Goal: Task Accomplishment & Management: Use online tool/utility

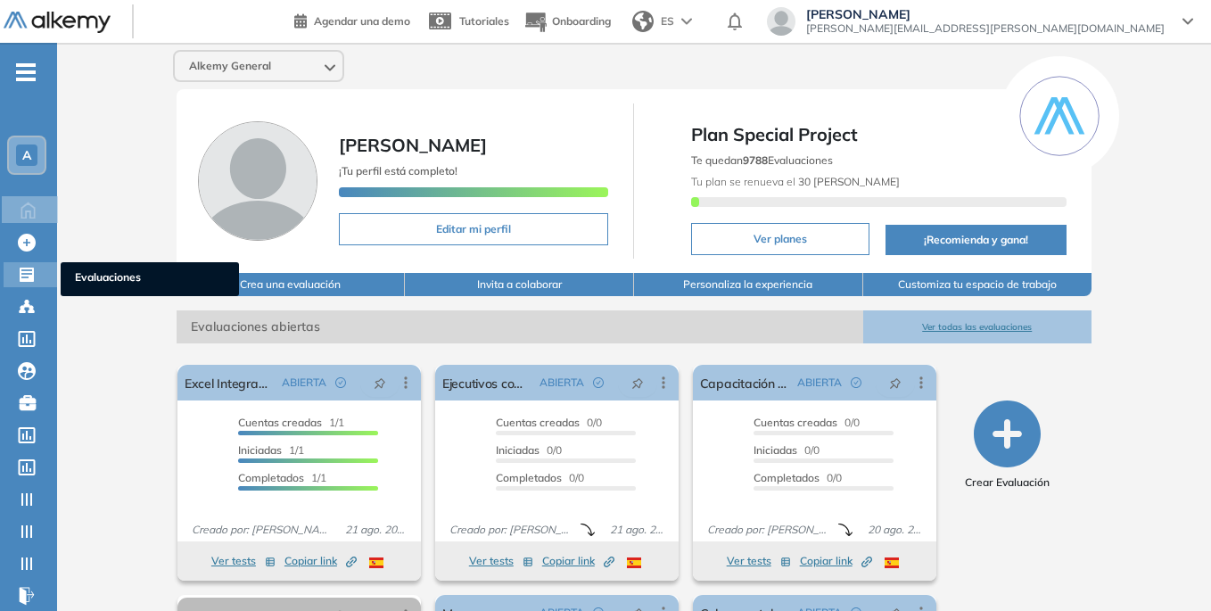
click at [34, 274] on icon at bounding box center [27, 275] width 14 height 14
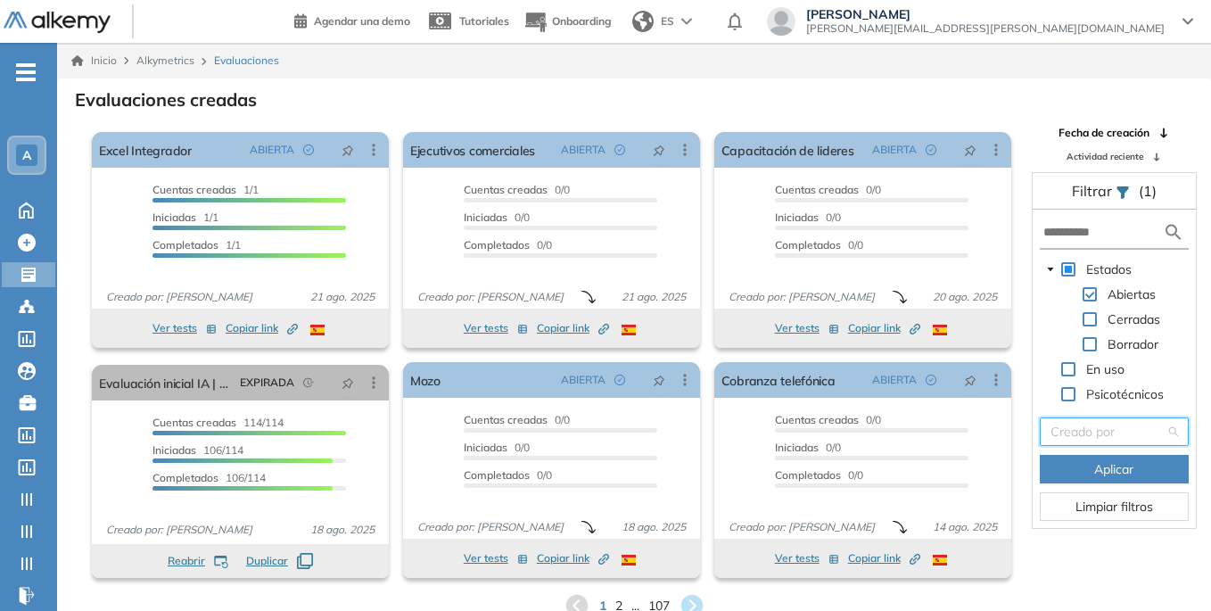
click at [1139, 430] on input "search" at bounding box center [1108, 431] width 115 height 27
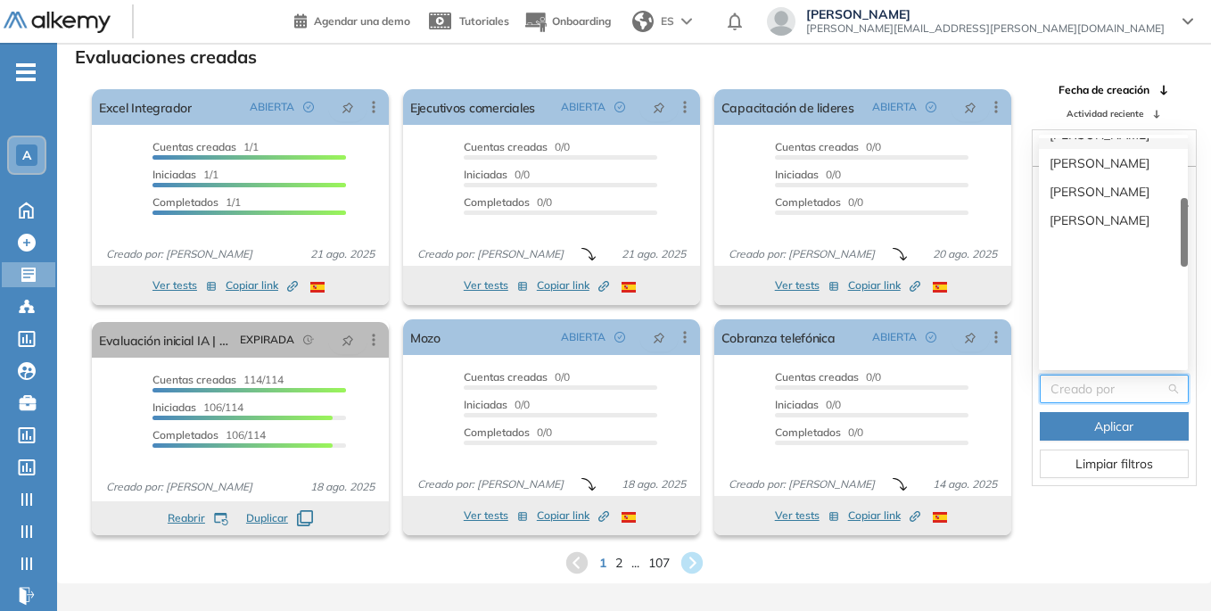
scroll to position [268, 0]
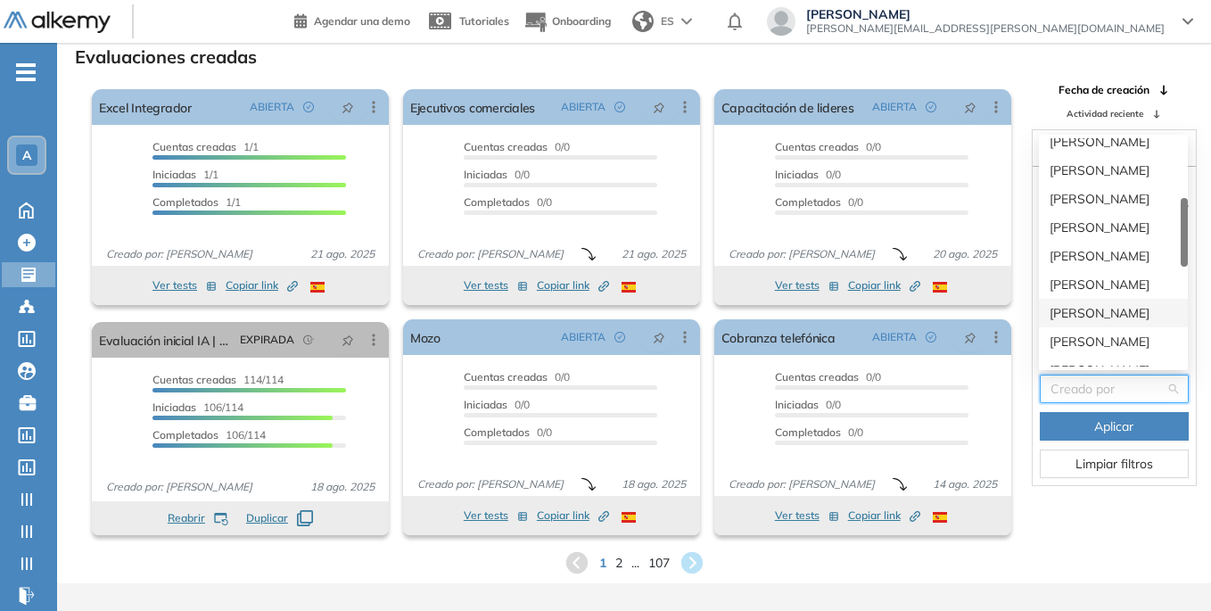
click at [1107, 313] on div "[PERSON_NAME]" at bounding box center [1114, 313] width 128 height 20
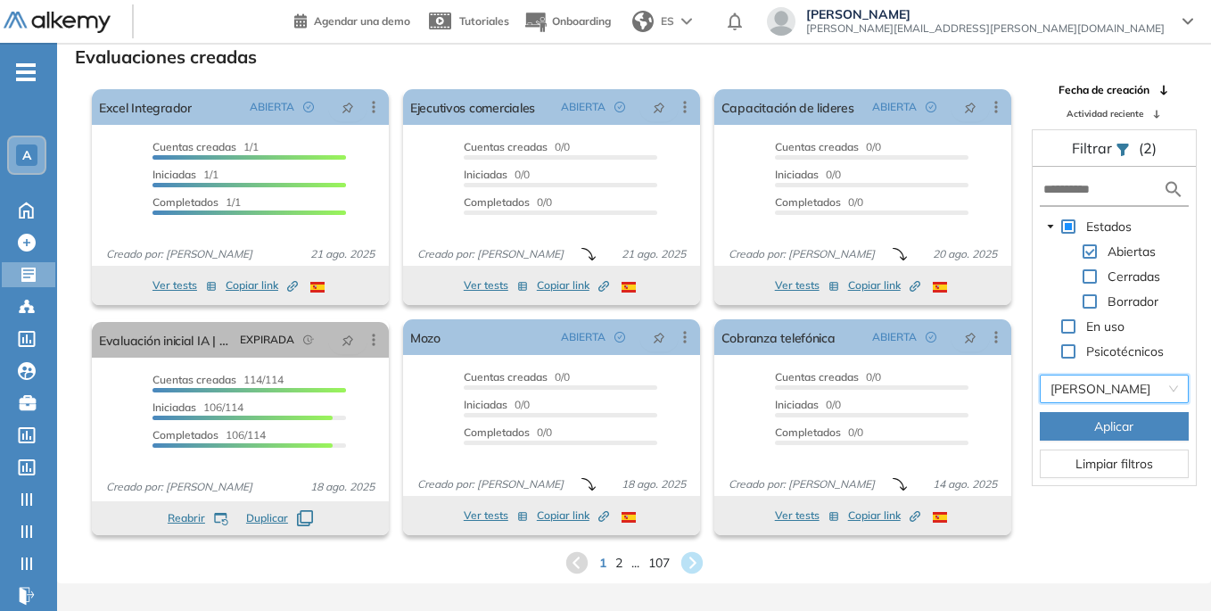
click at [1122, 423] on span "Aplicar" at bounding box center [1113, 426] width 39 height 20
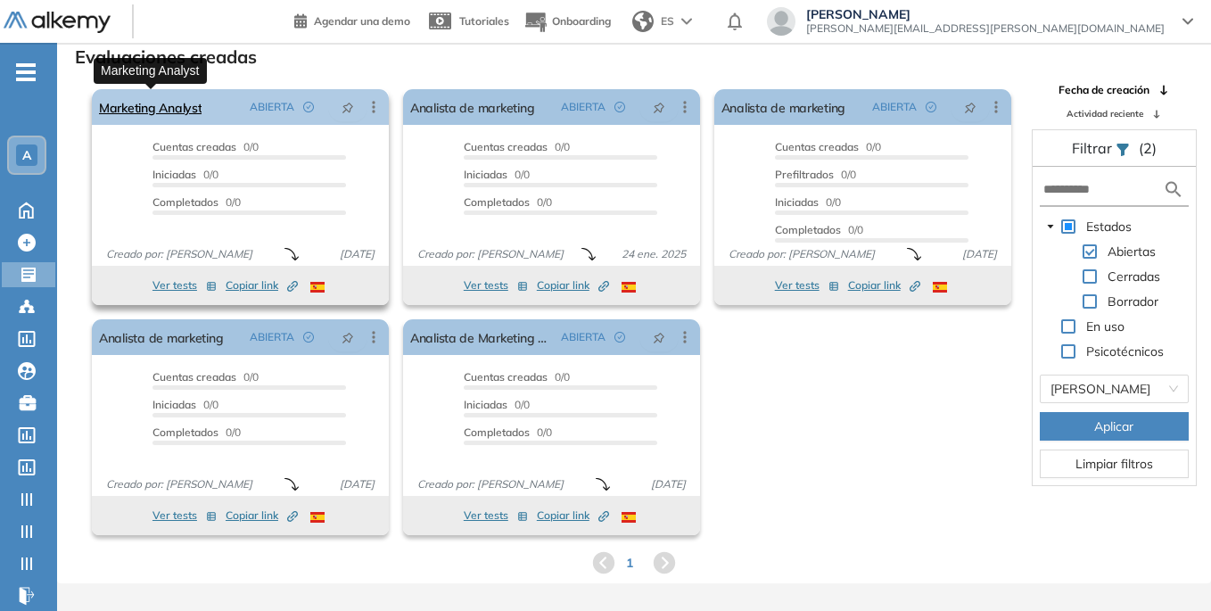
click at [192, 104] on link "Marketing Analyst" at bounding box center [150, 107] width 103 height 36
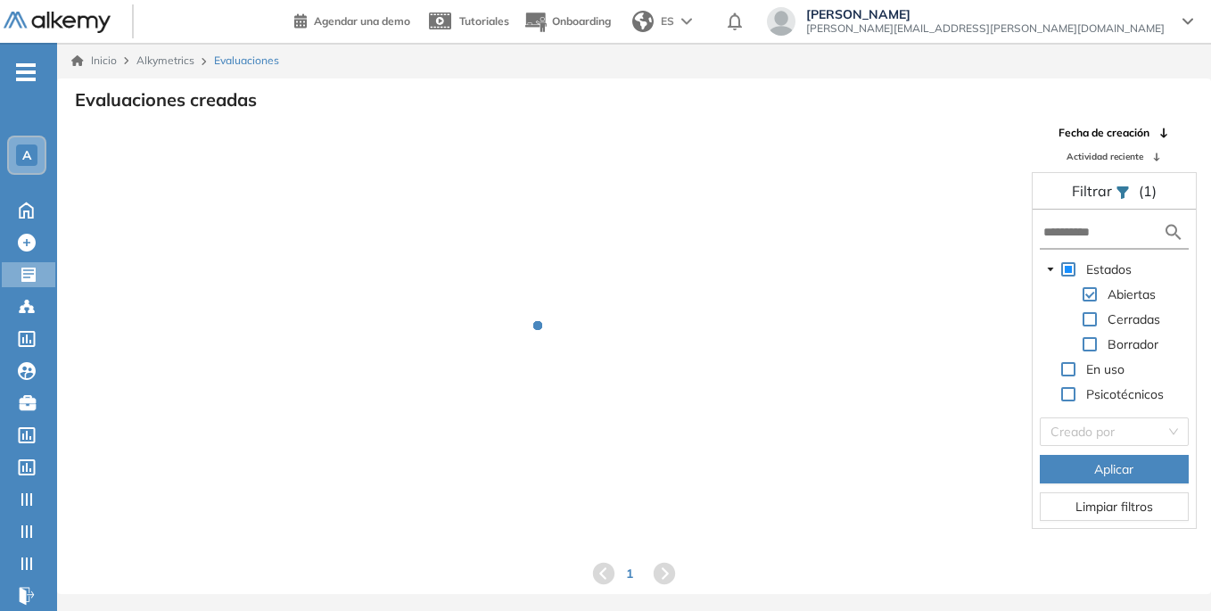
scroll to position [43, 0]
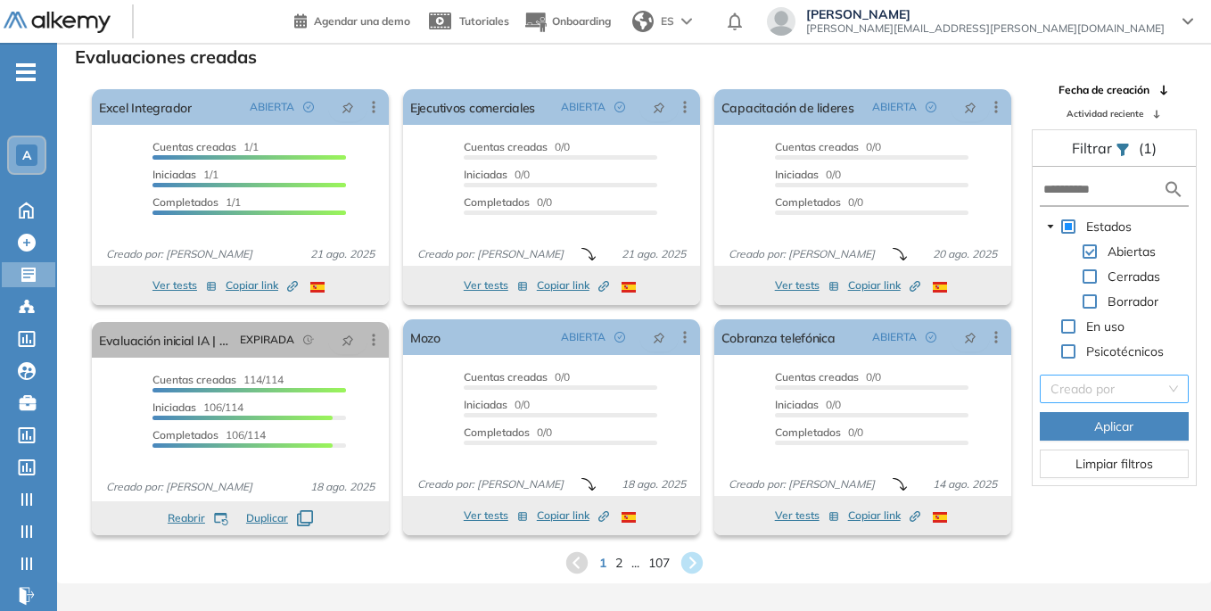
click at [1117, 388] on input "search" at bounding box center [1108, 388] width 115 height 27
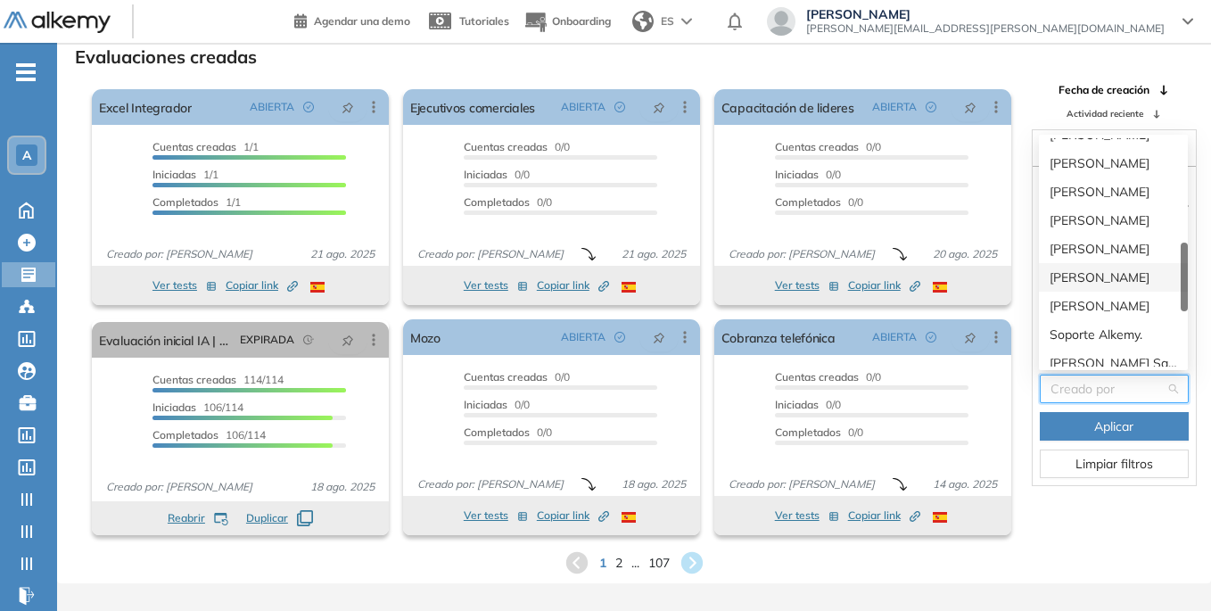
scroll to position [357, 0]
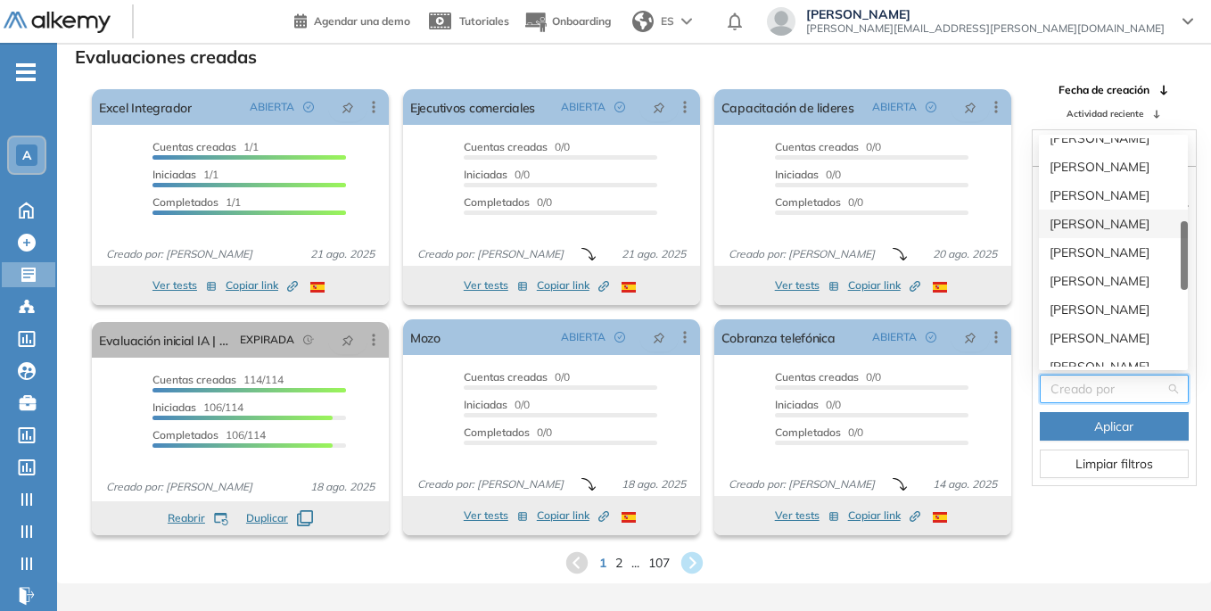
click at [1113, 210] on div "[PERSON_NAME]" at bounding box center [1113, 224] width 149 height 29
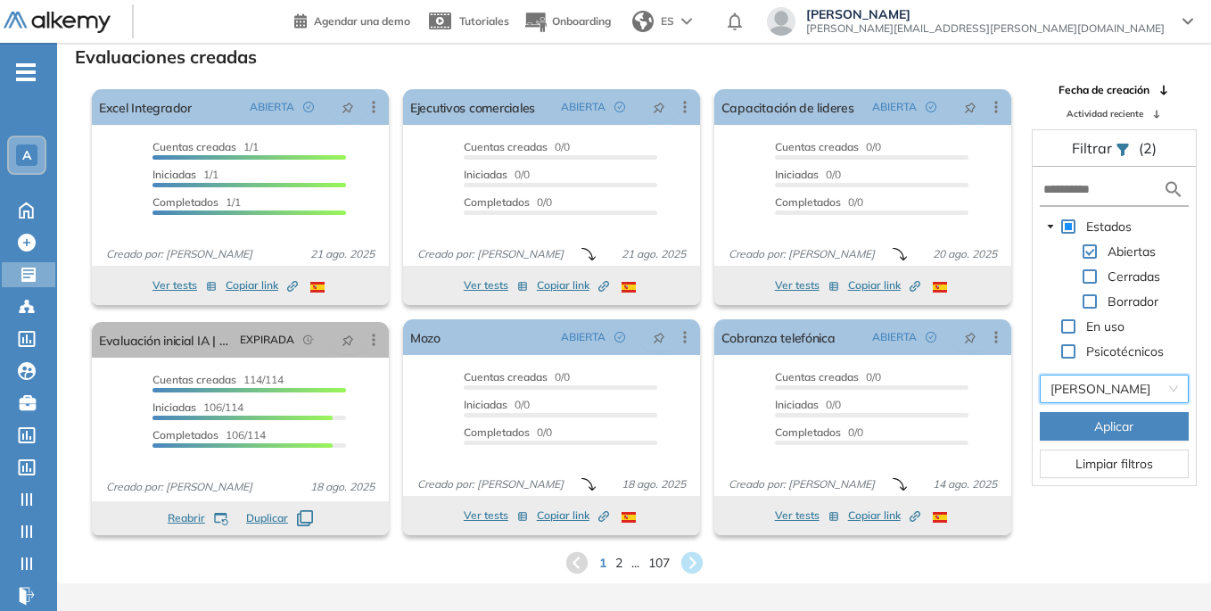
click at [1094, 300] on span at bounding box center [1090, 301] width 14 height 14
click at [1084, 255] on span at bounding box center [1090, 251] width 14 height 14
click at [1109, 429] on span "Aplicar" at bounding box center [1113, 426] width 39 height 20
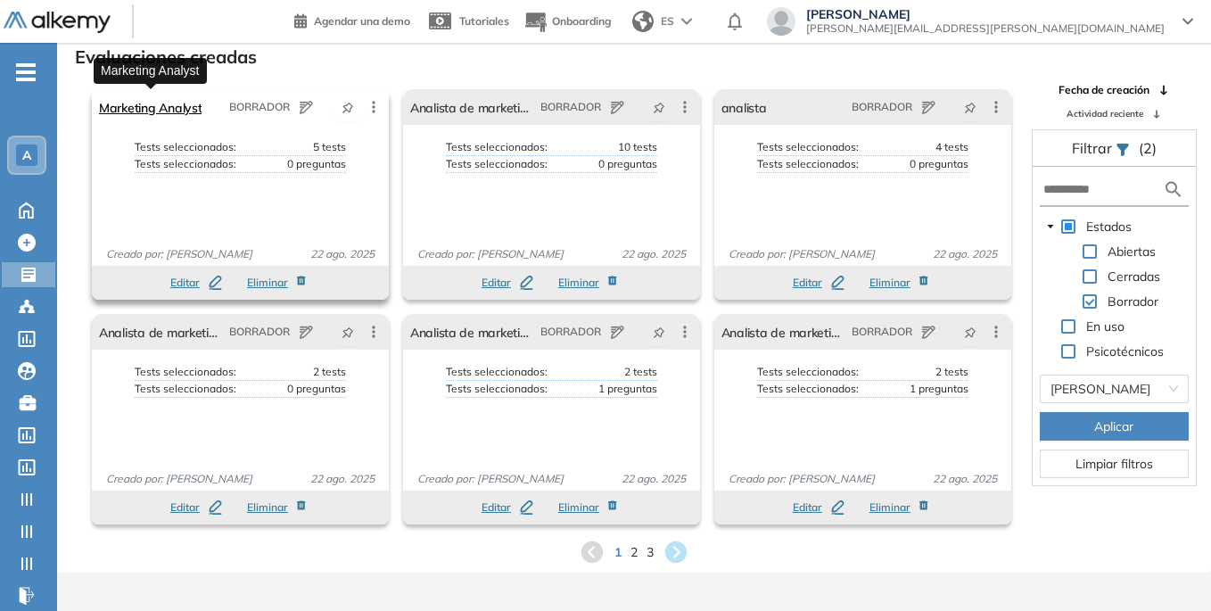
click at [173, 103] on link "Marketing Analyst" at bounding box center [150, 107] width 103 height 36
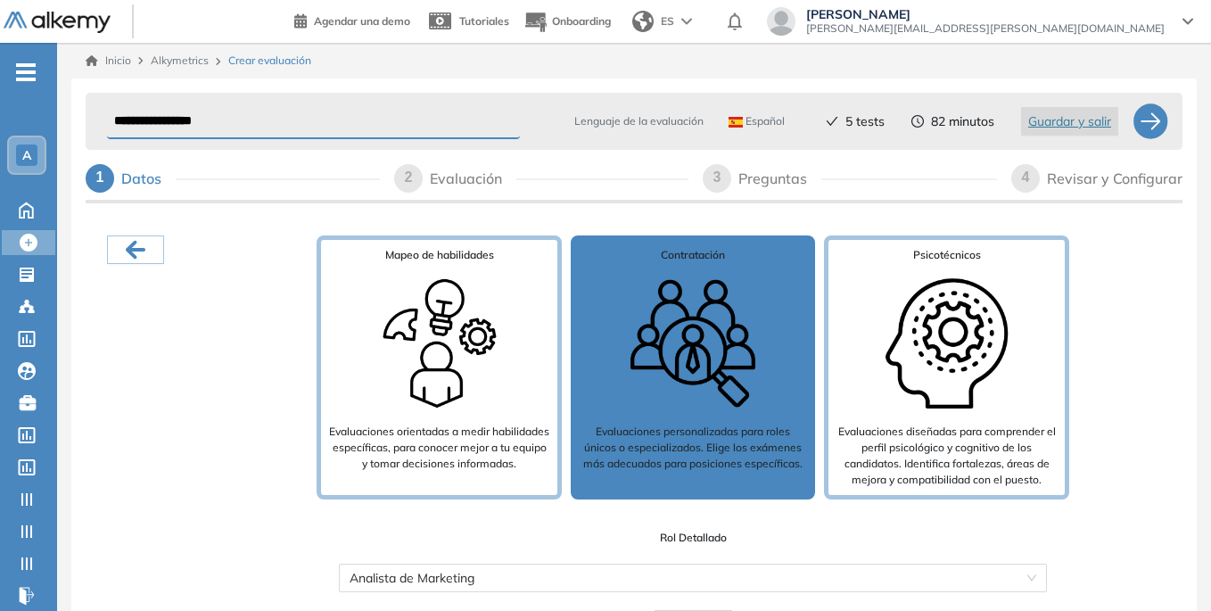
click at [775, 183] on div "Preguntas" at bounding box center [779, 178] width 83 height 29
select select "*****"
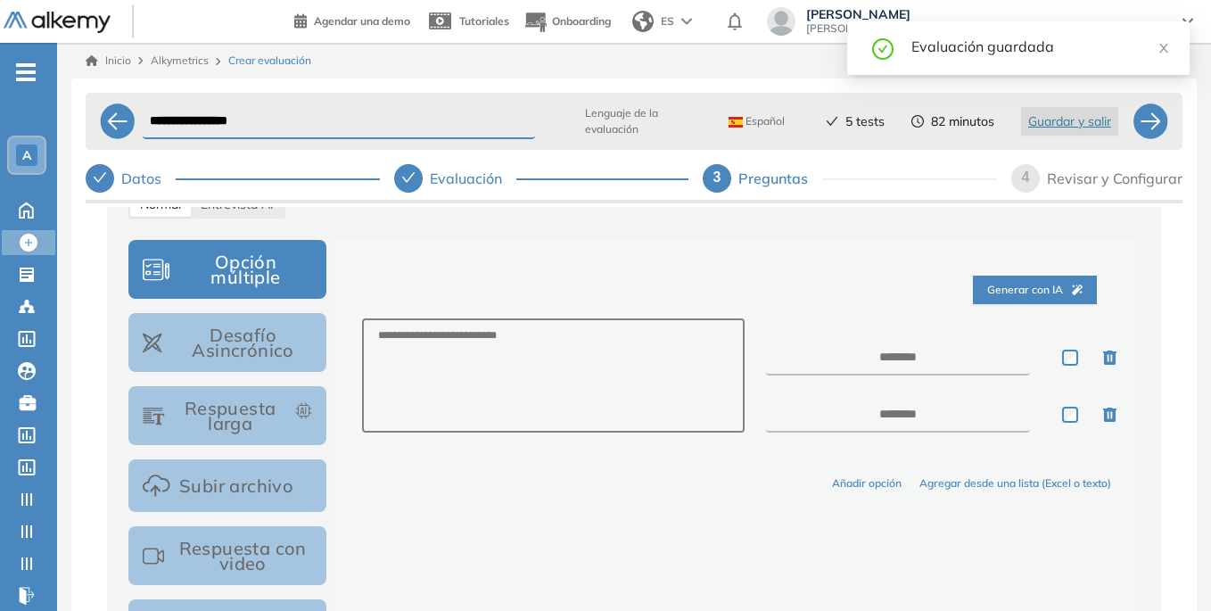
scroll to position [430, 0]
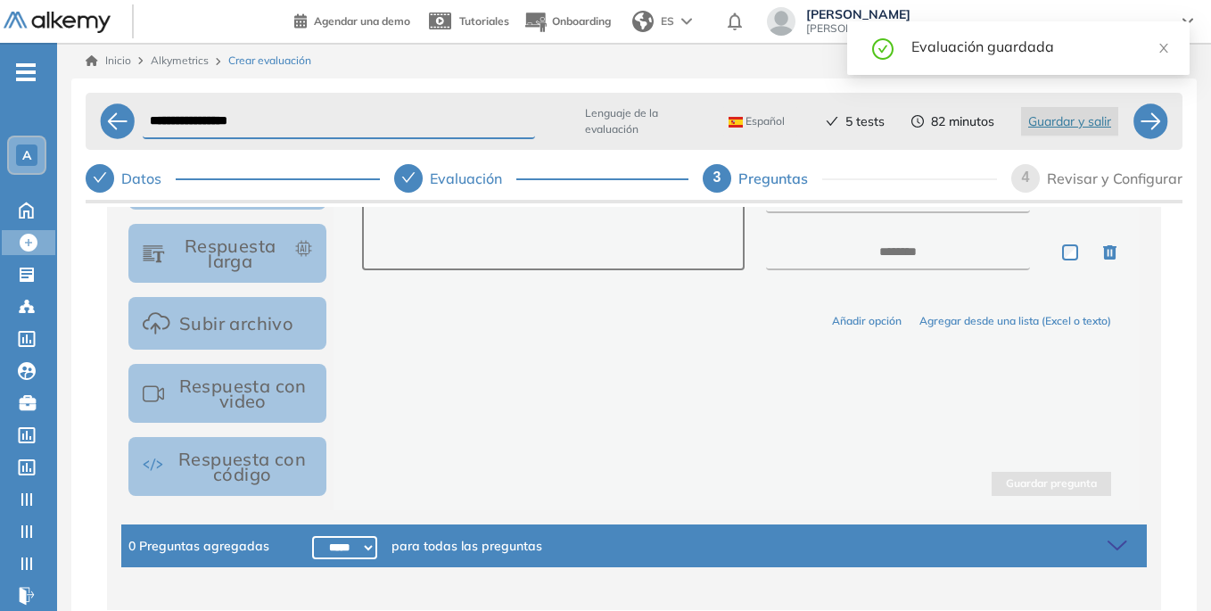
click at [270, 468] on button "Respuesta con código" at bounding box center [227, 466] width 198 height 59
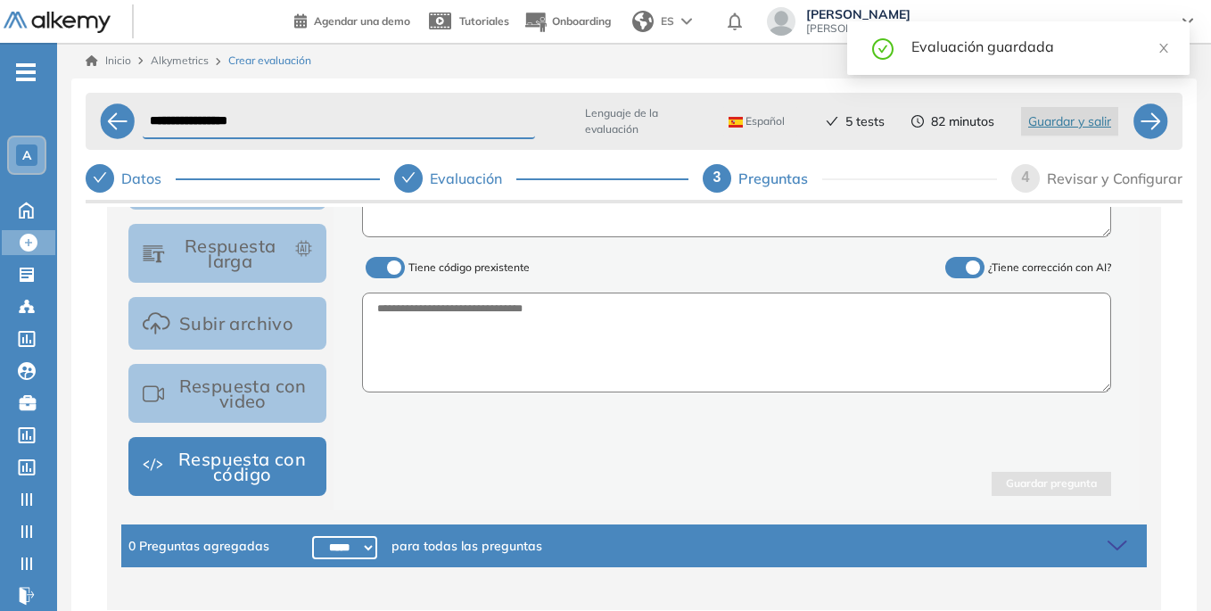
scroll to position [341, 0]
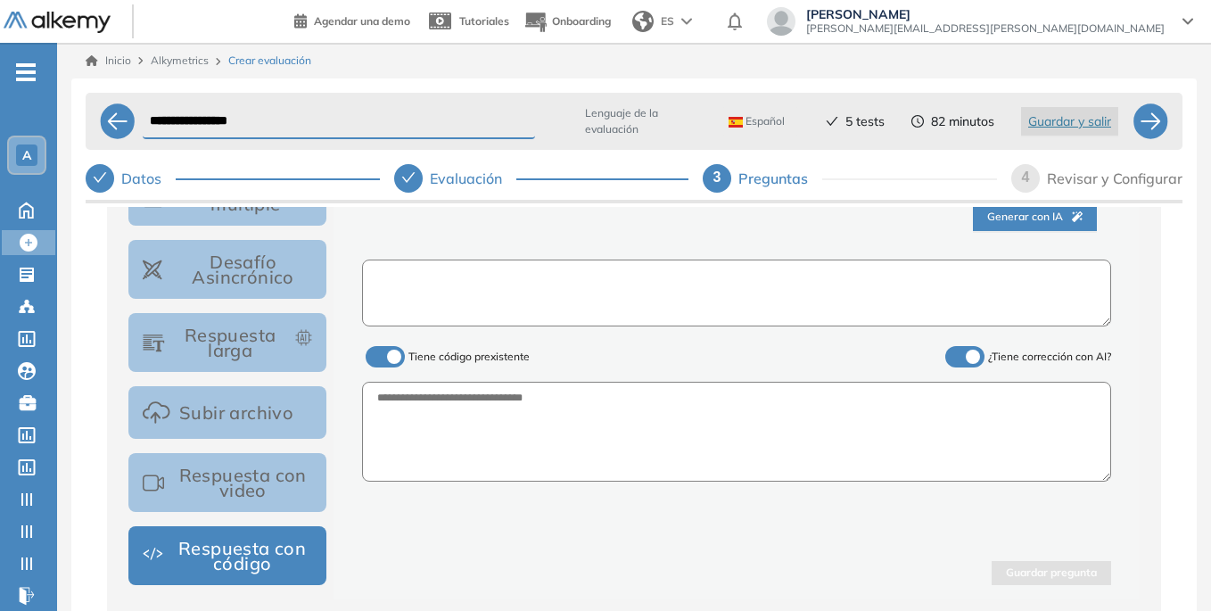
click at [485, 285] on textarea at bounding box center [736, 293] width 749 height 67
click at [598, 298] on textarea at bounding box center [736, 293] width 749 height 67
click at [565, 523] on div "Generar con IA Tiene código prexistente ¿Tiene corrección con AI? Guardar pregu…" at bounding box center [737, 383] width 806 height 433
